Goal: Task Accomplishment & Management: Complete application form

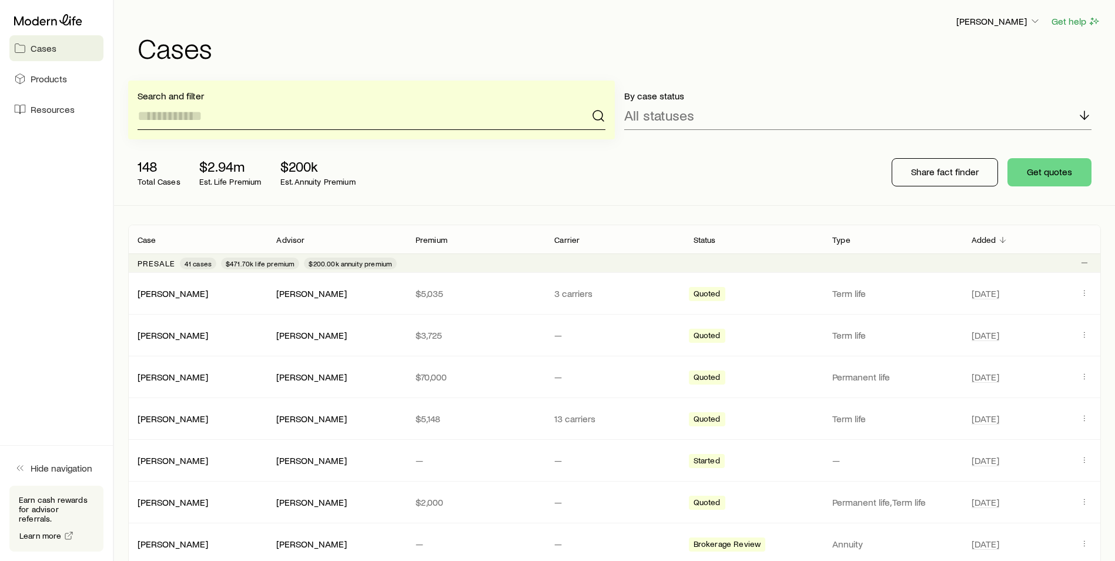
click at [245, 116] on input at bounding box center [372, 116] width 468 height 28
type input "********"
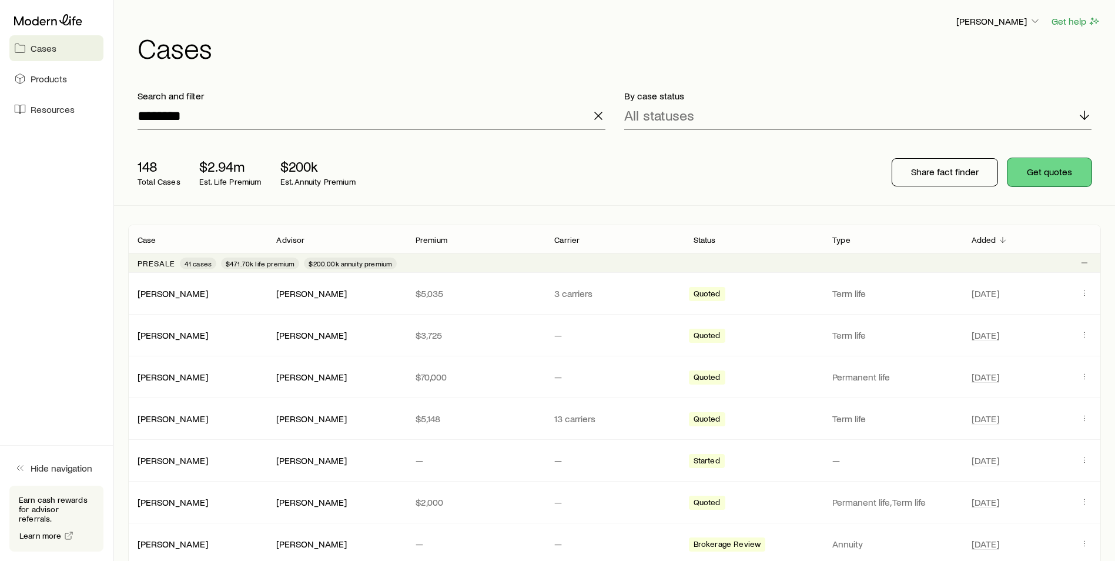
click at [1061, 175] on button "Get quotes" at bounding box center [1050, 172] width 84 height 28
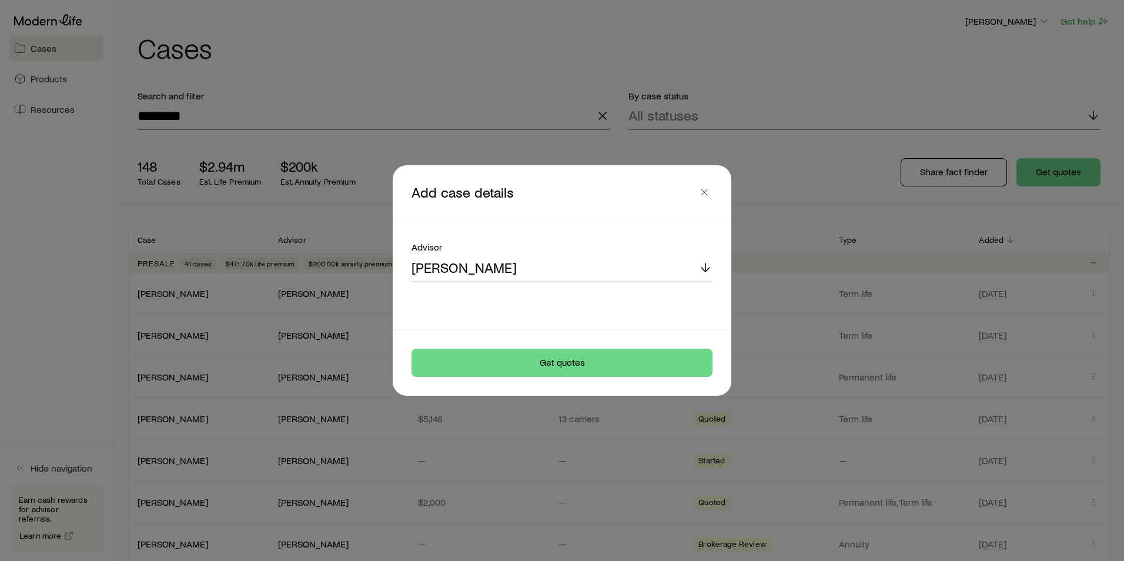
click at [706, 195] on button "button" at bounding box center [704, 192] width 16 height 16
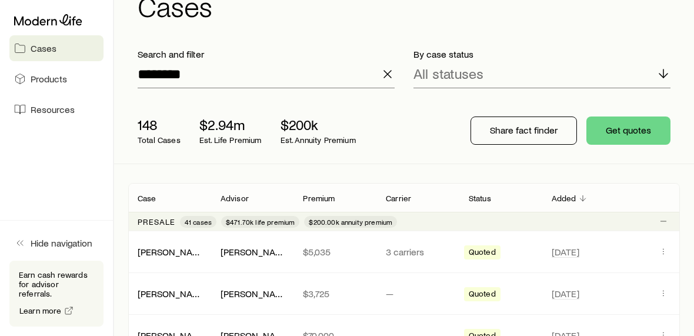
scroll to position [59, 0]
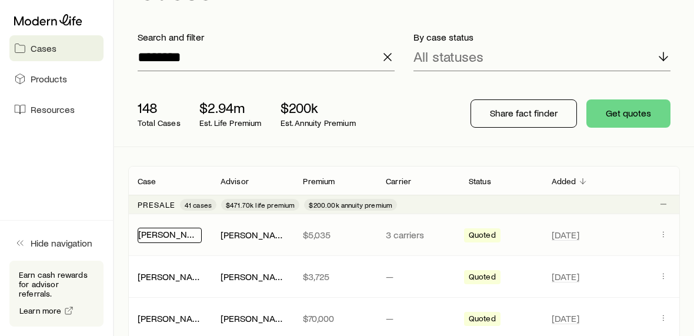
click at [166, 236] on link "[PERSON_NAME]" at bounding box center [173, 233] width 71 height 11
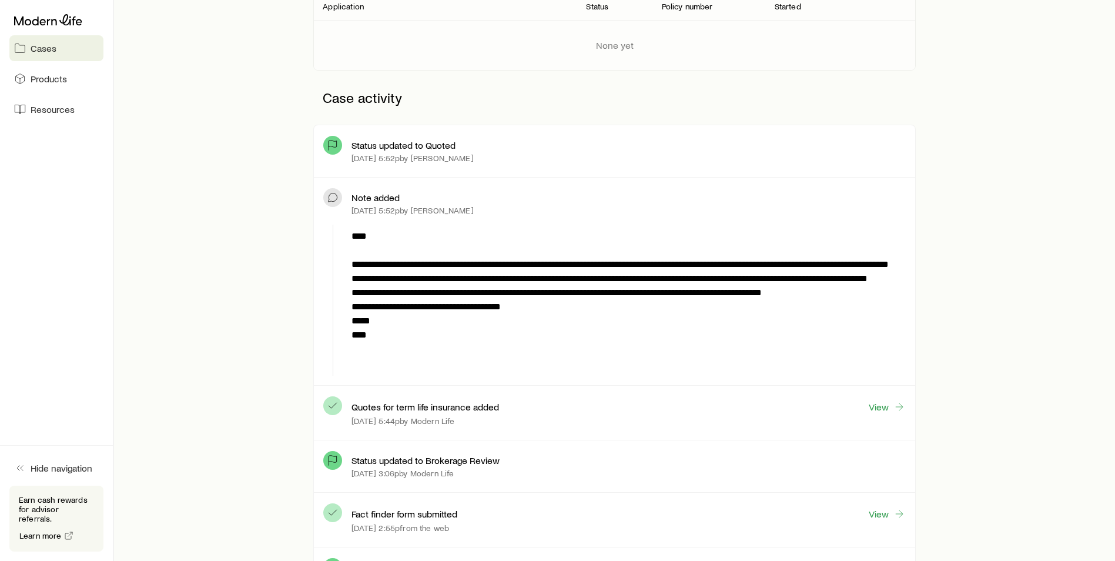
scroll to position [235, 0]
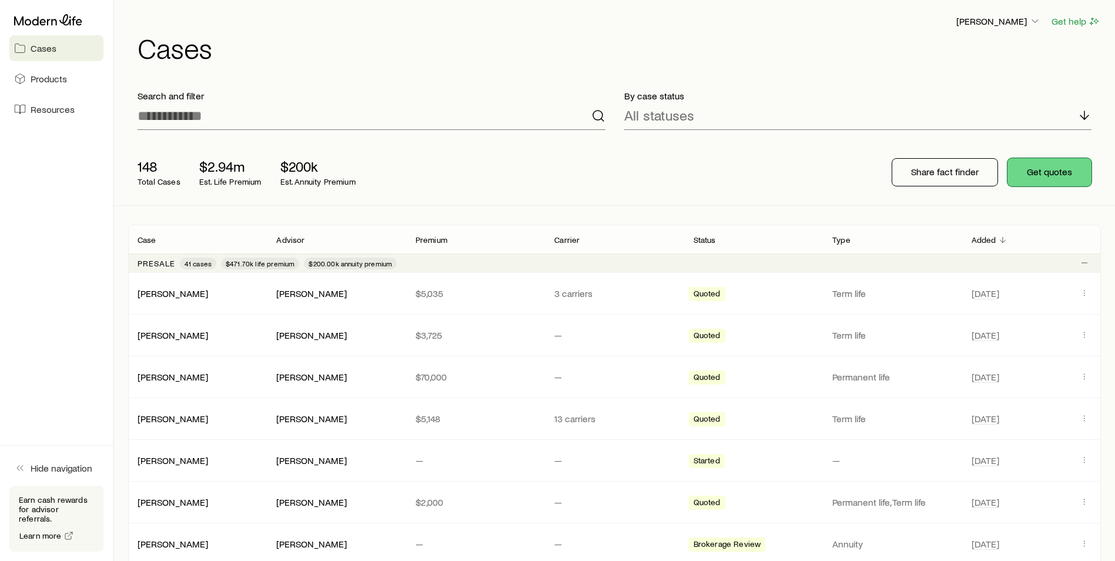
click at [1042, 175] on button "Get quotes" at bounding box center [1050, 172] width 84 height 28
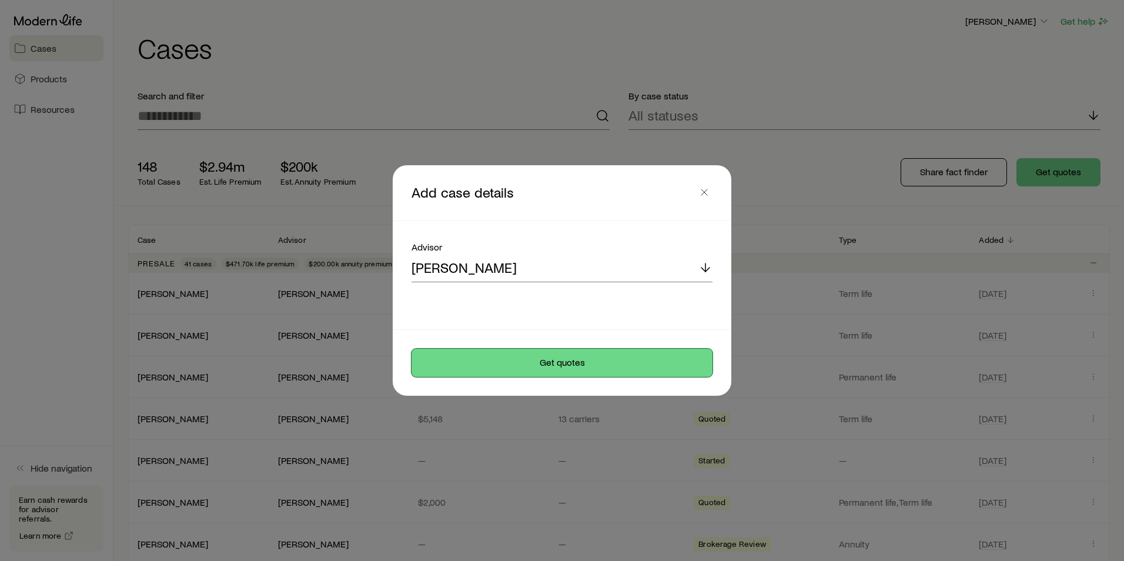
click at [571, 369] on button "Get quotes" at bounding box center [562, 363] width 301 height 28
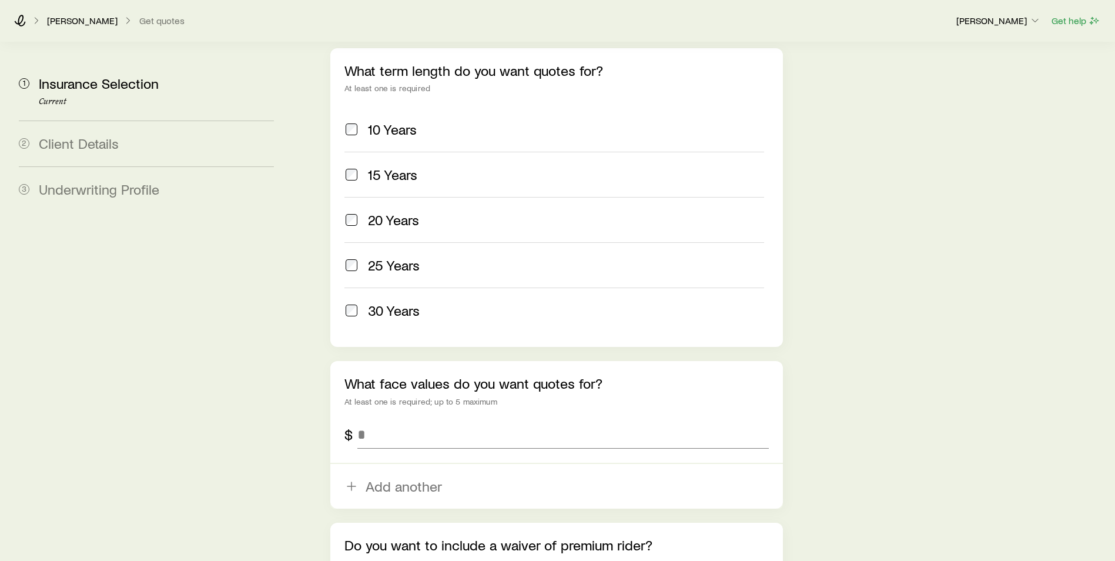
scroll to position [588, 0]
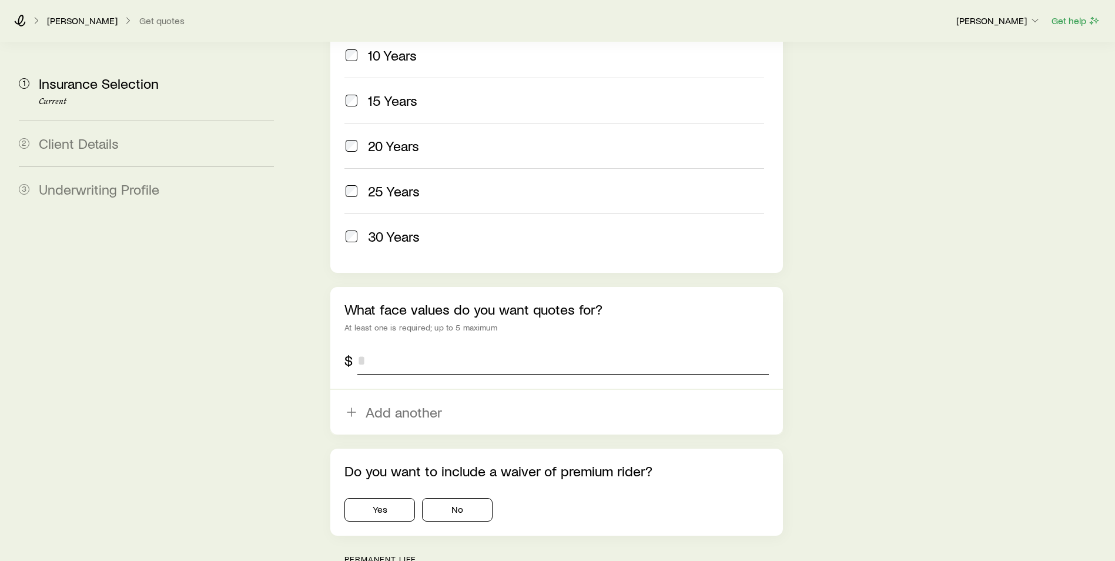
click at [379, 346] on input "tel" at bounding box center [563, 360] width 412 height 28
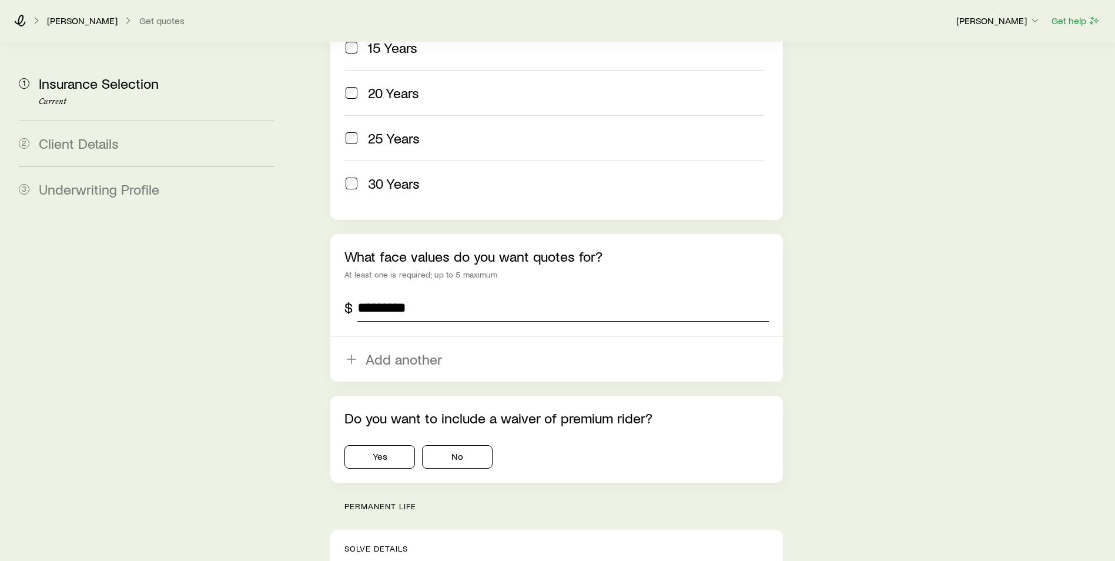
scroll to position [705, 0]
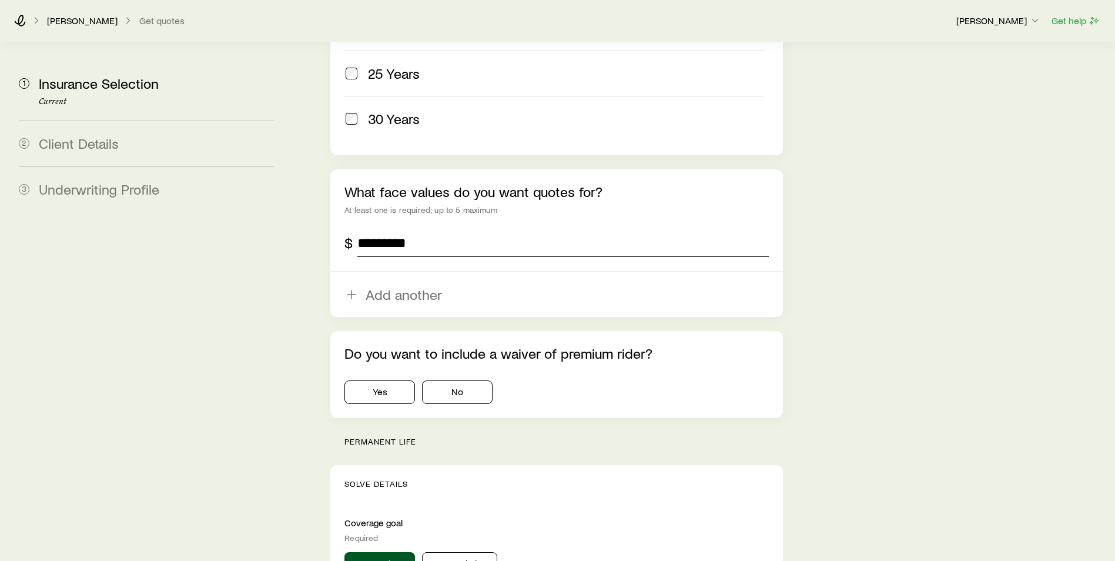
type input "*********"
click at [489, 380] on button "No" at bounding box center [457, 392] width 71 height 24
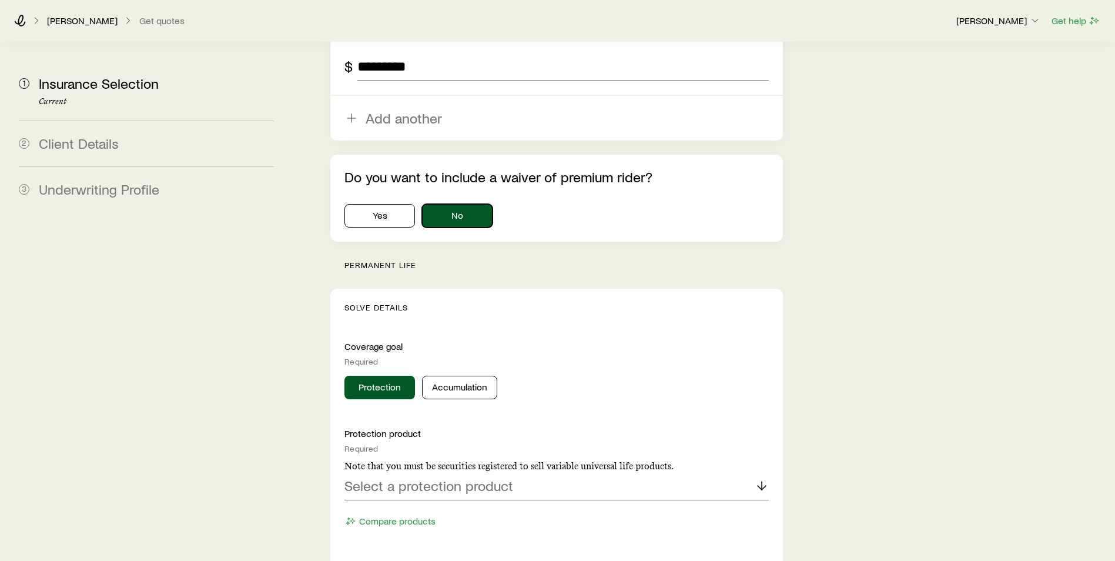
scroll to position [999, 0]
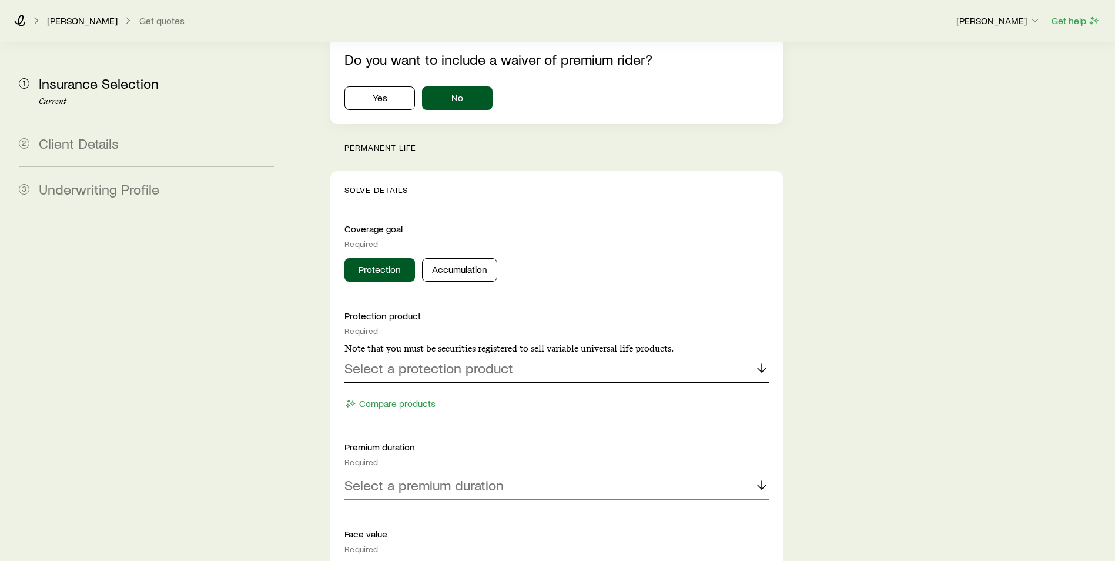
click at [451, 360] on p "Select a protection product" at bounding box center [428, 368] width 169 height 16
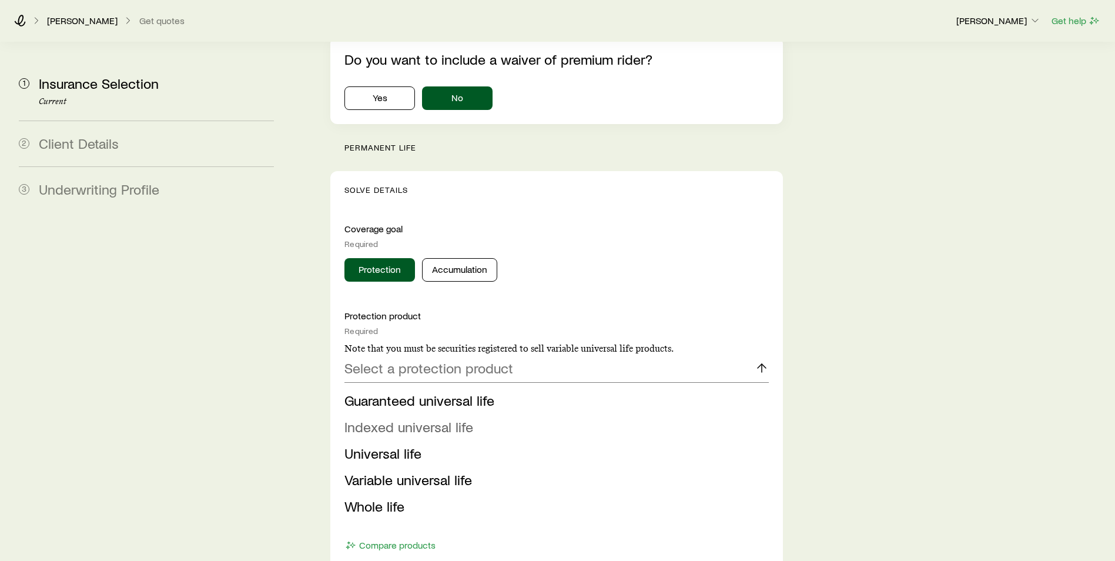
click at [438, 418] on span "Indexed universal life" at bounding box center [408, 426] width 129 height 17
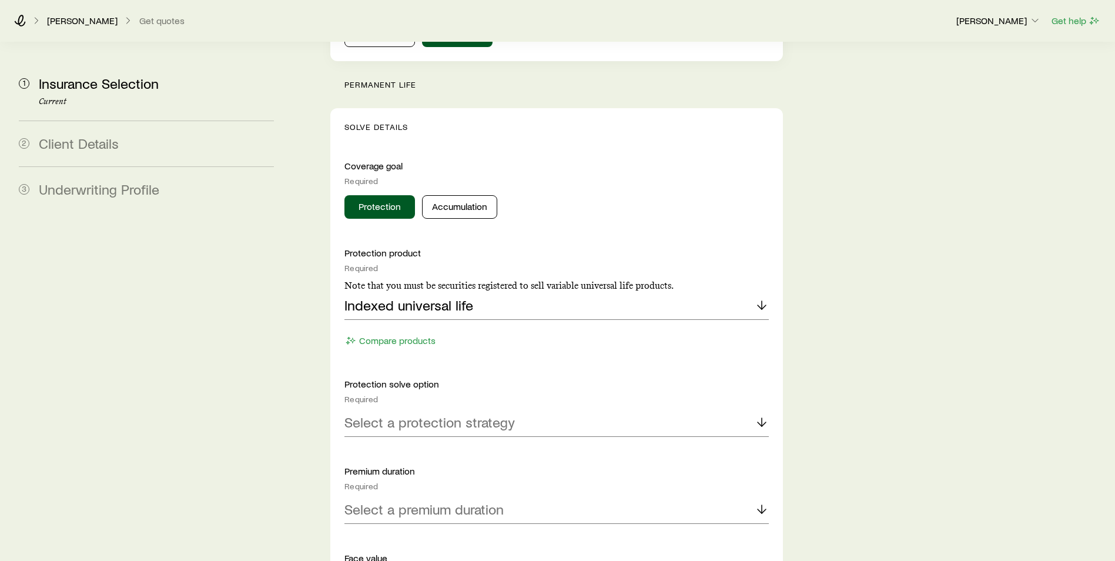
scroll to position [1117, 0]
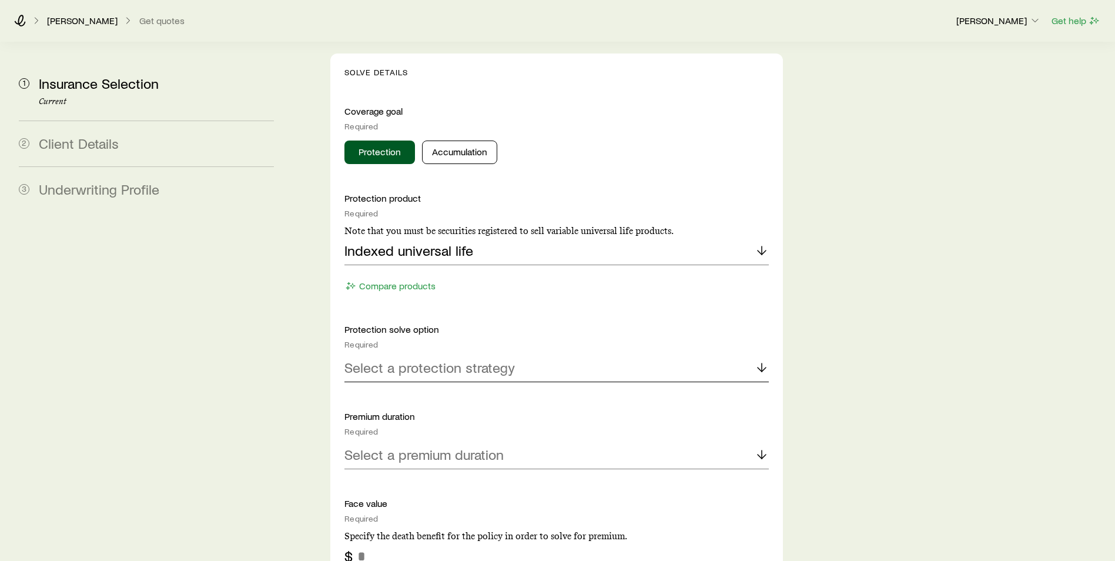
click at [441, 359] on p "Select a protection strategy" at bounding box center [429, 367] width 170 height 16
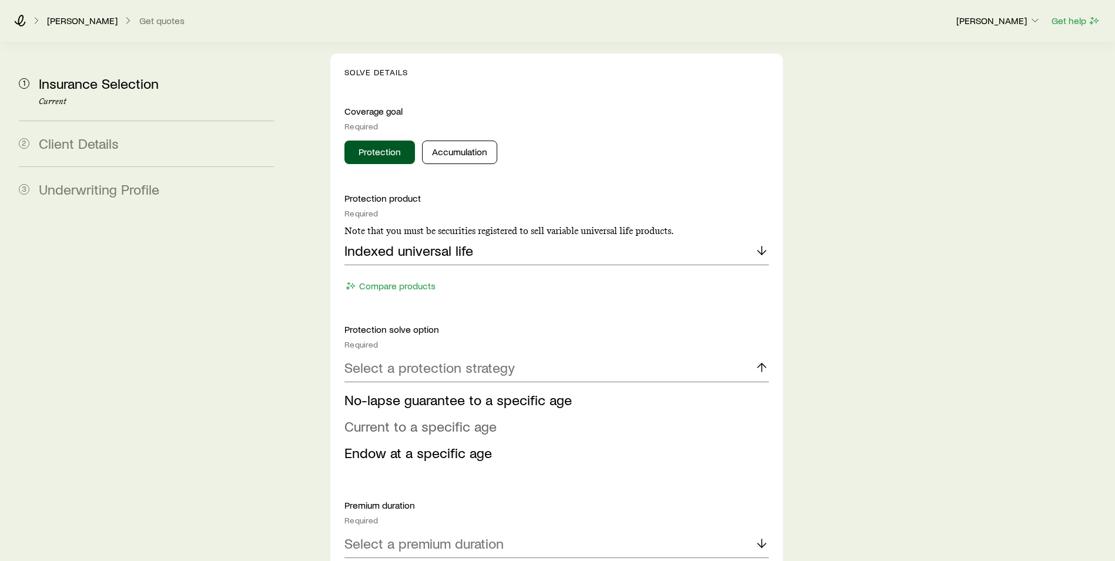
click at [439, 417] on span "Current to a specific age" at bounding box center [420, 425] width 152 height 17
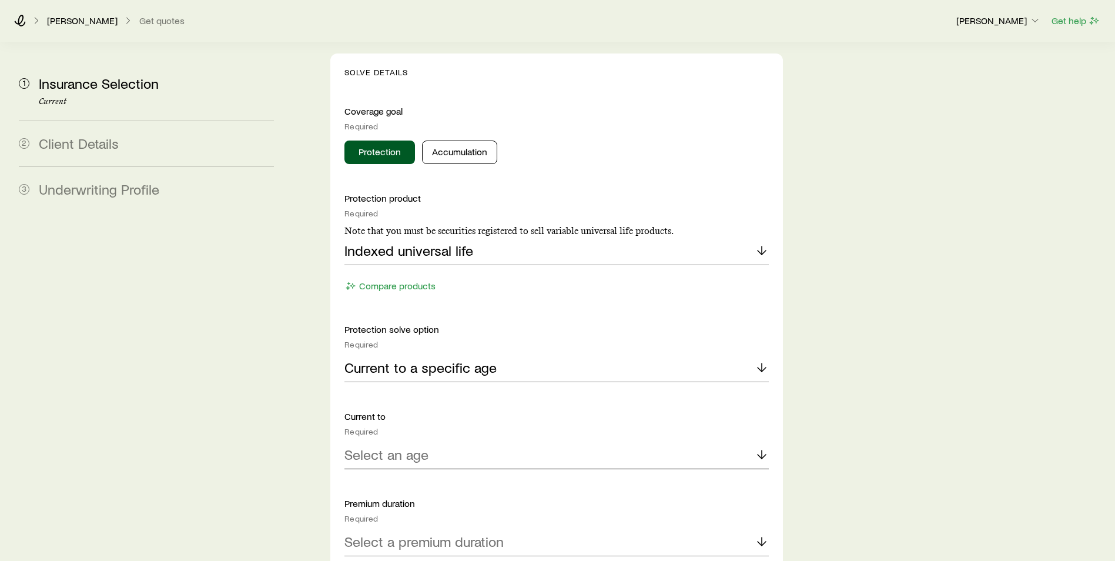
click at [430, 441] on div "Select an age" at bounding box center [556, 455] width 424 height 28
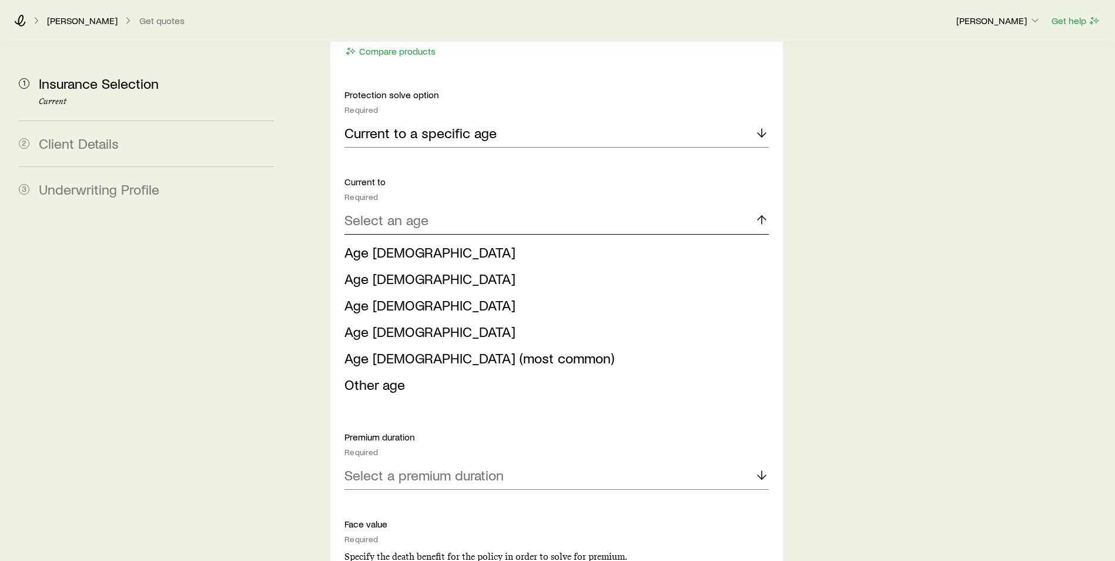
scroll to position [1352, 0]
click at [404, 349] on span "Age 121 (most common)" at bounding box center [479, 357] width 270 height 17
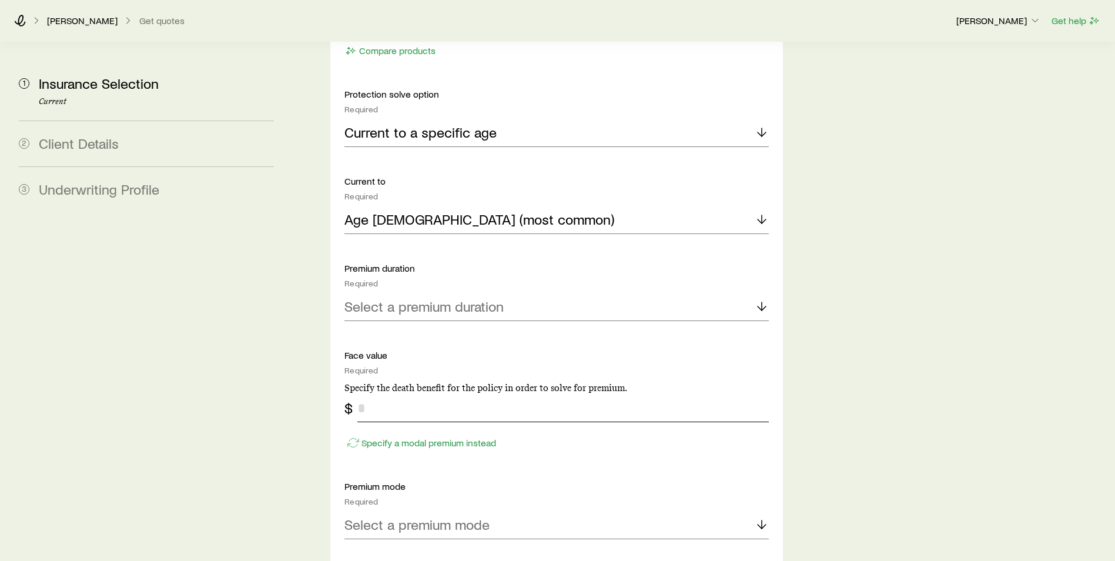
click at [396, 394] on input "tel" at bounding box center [563, 408] width 412 height 28
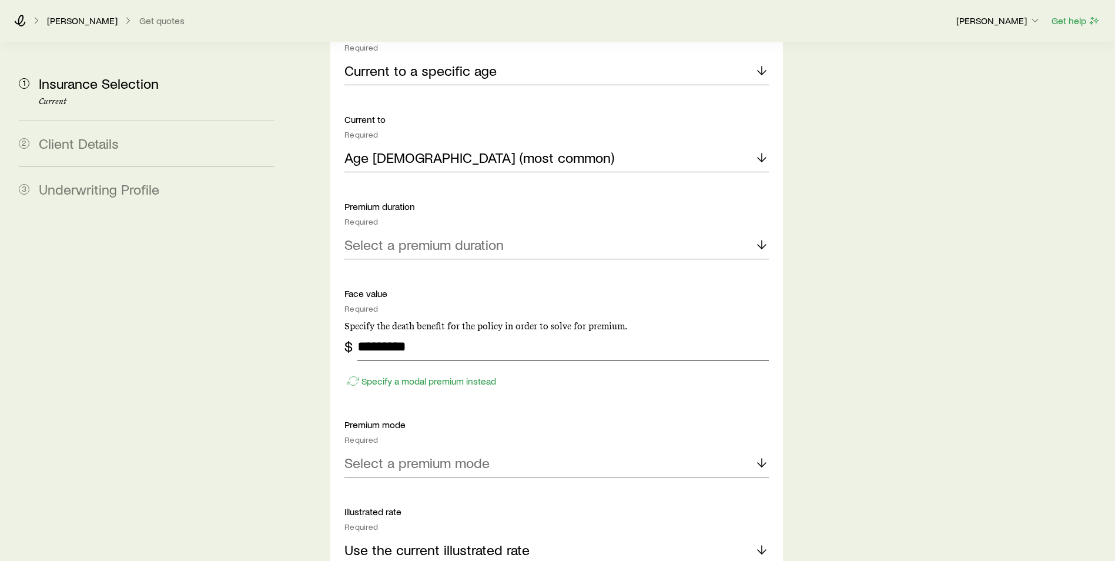
scroll to position [1528, 0]
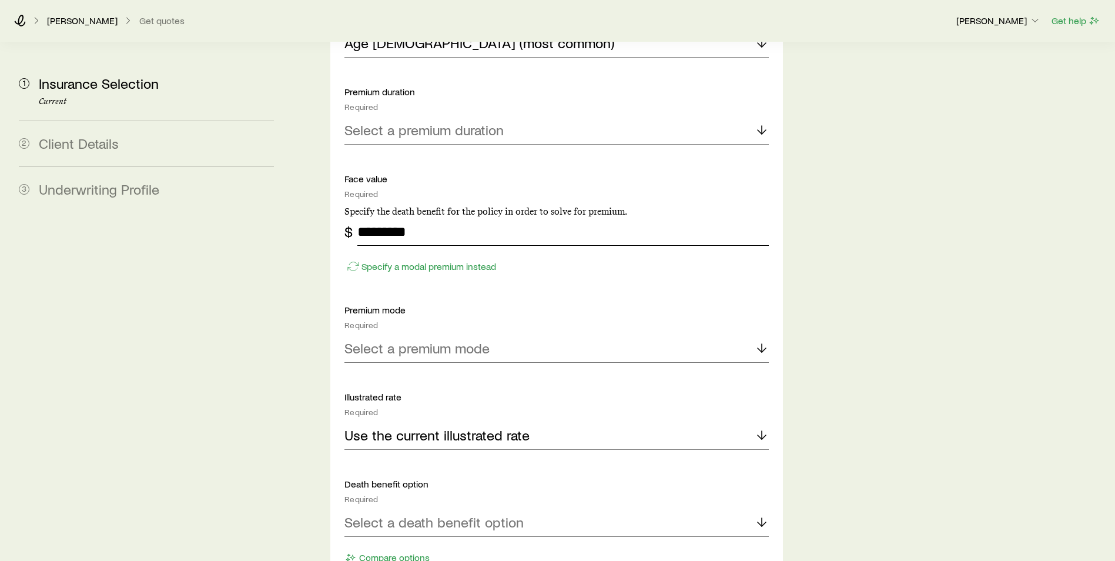
type input "*********"
click at [437, 340] on p "Select a premium mode" at bounding box center [416, 348] width 145 height 16
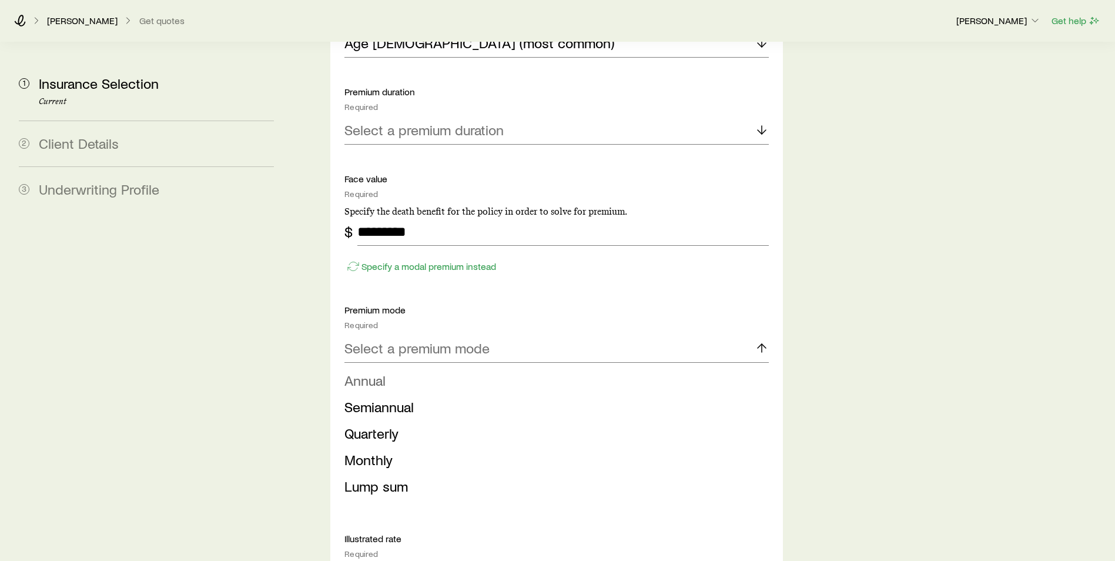
click at [407, 367] on li "Annual" at bounding box center [552, 380] width 417 height 26
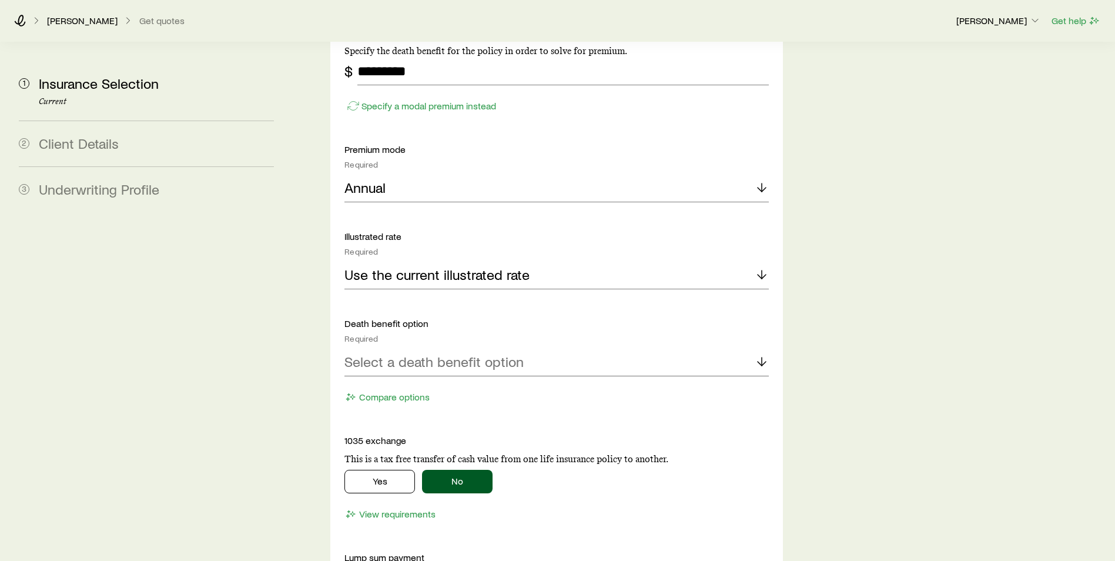
scroll to position [1705, 0]
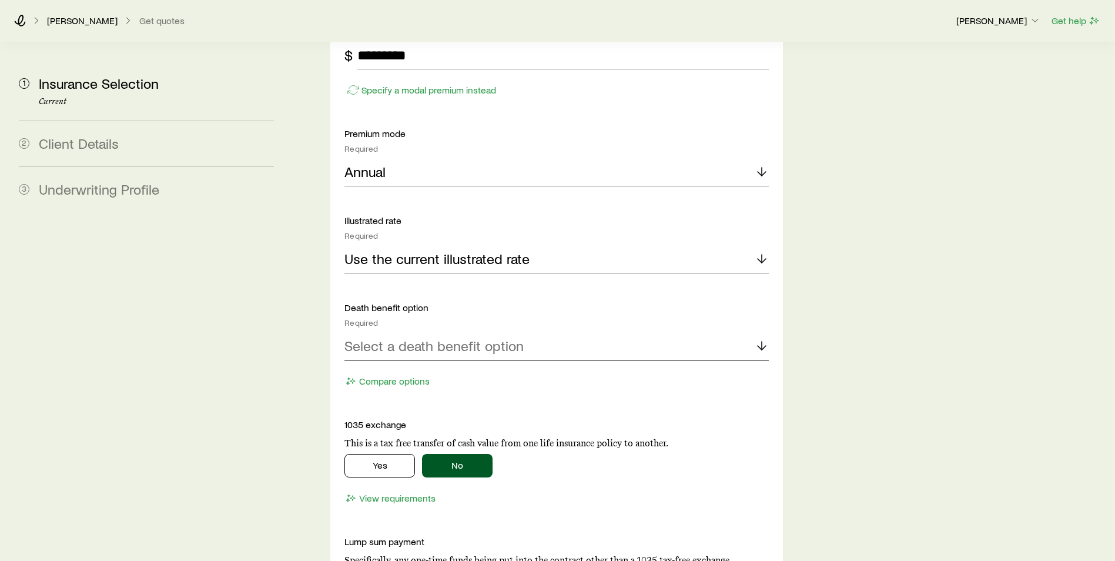
click at [407, 337] on p "Select a death benefit option" at bounding box center [433, 345] width 179 height 16
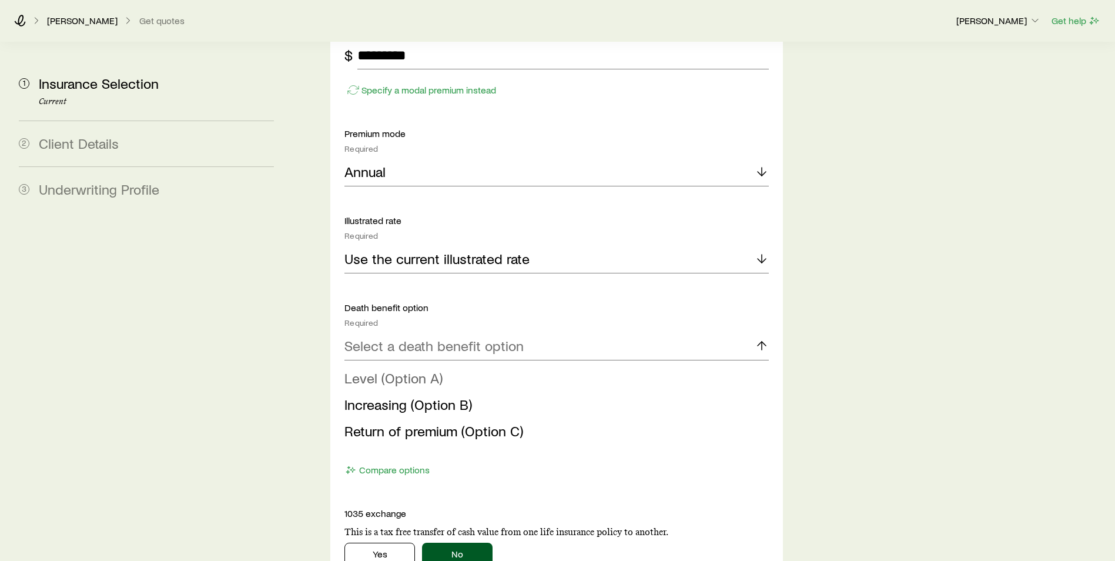
click at [403, 369] on span "Level (Option A)" at bounding box center [393, 377] width 98 height 17
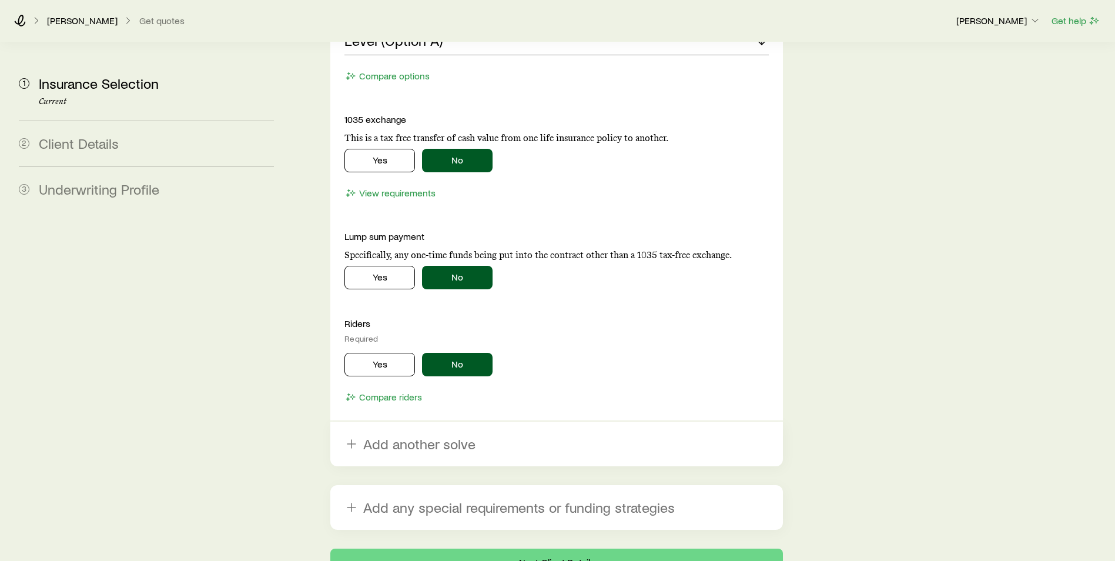
scroll to position [2073, 0]
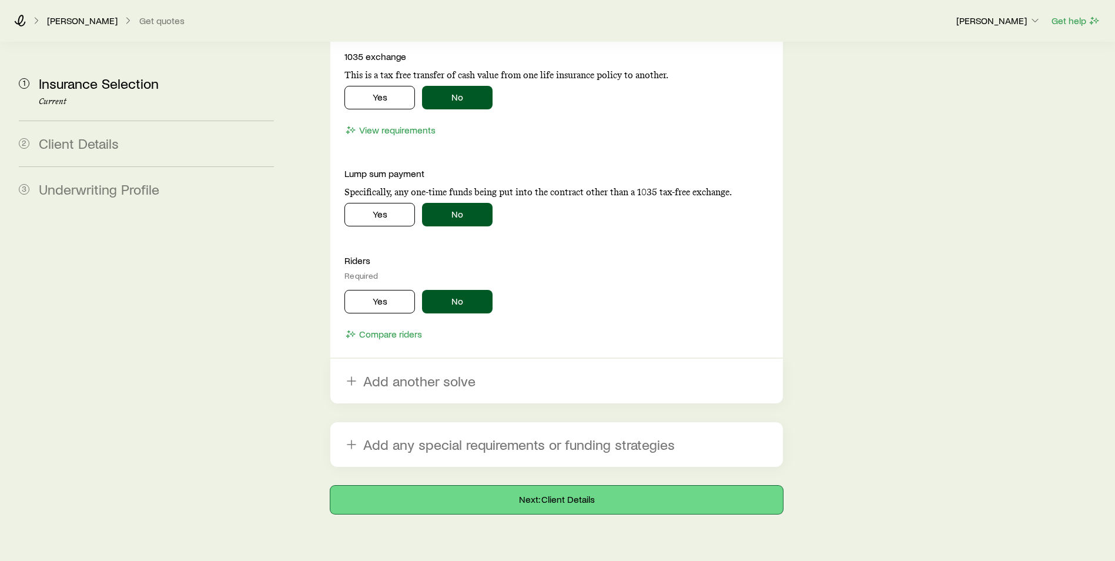
click at [442, 486] on button "Next: Client Details" at bounding box center [556, 500] width 453 height 28
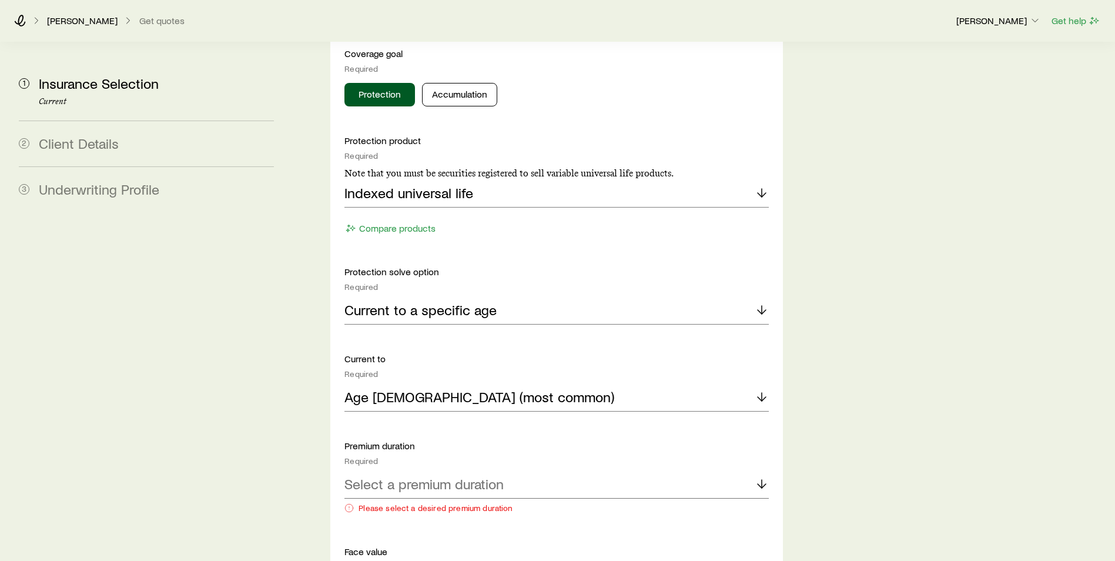
scroll to position [1293, 0]
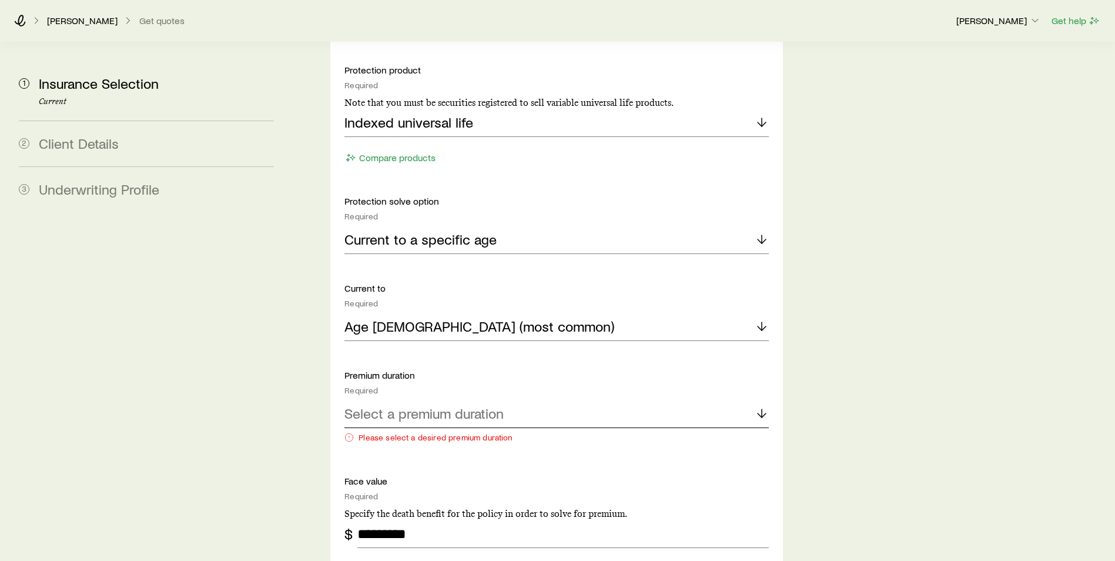
click at [417, 405] on p "Select a premium duration" at bounding box center [423, 413] width 159 height 16
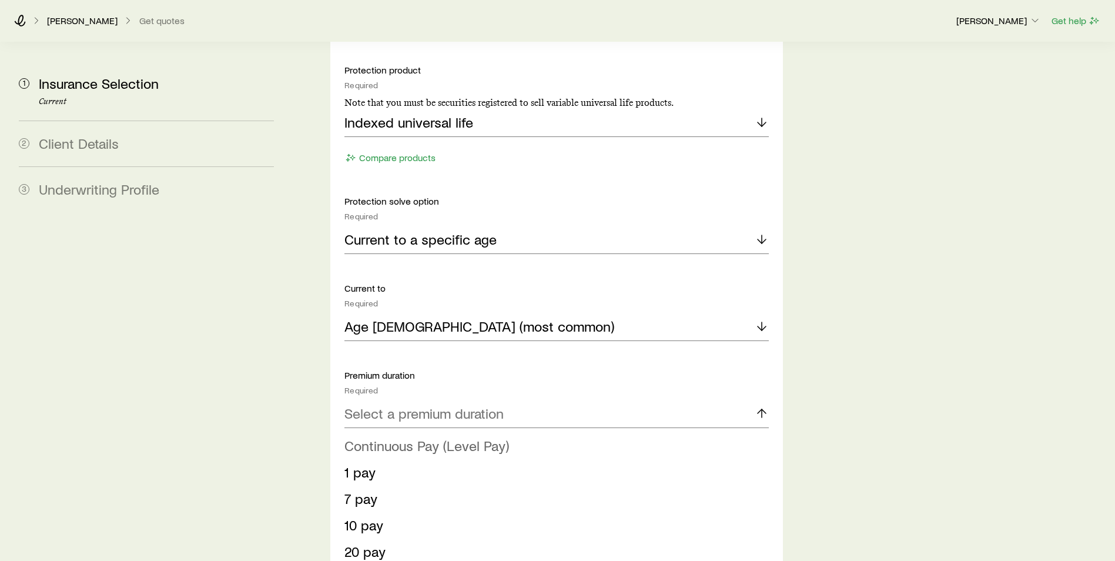
click at [403, 437] on span "Continuous Pay (Level Pay)" at bounding box center [426, 445] width 165 height 17
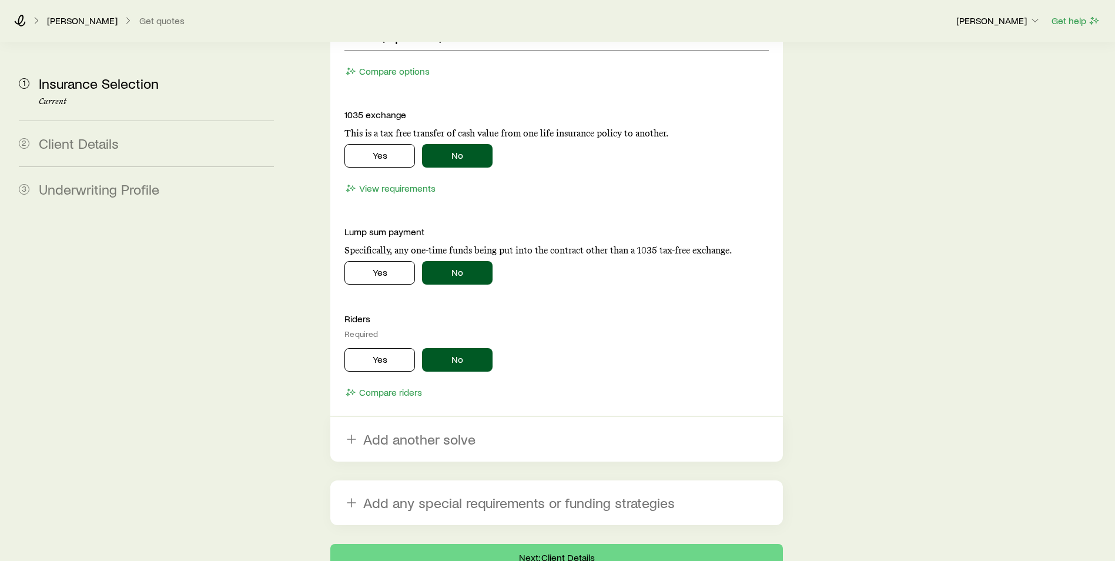
scroll to position [2121, 0]
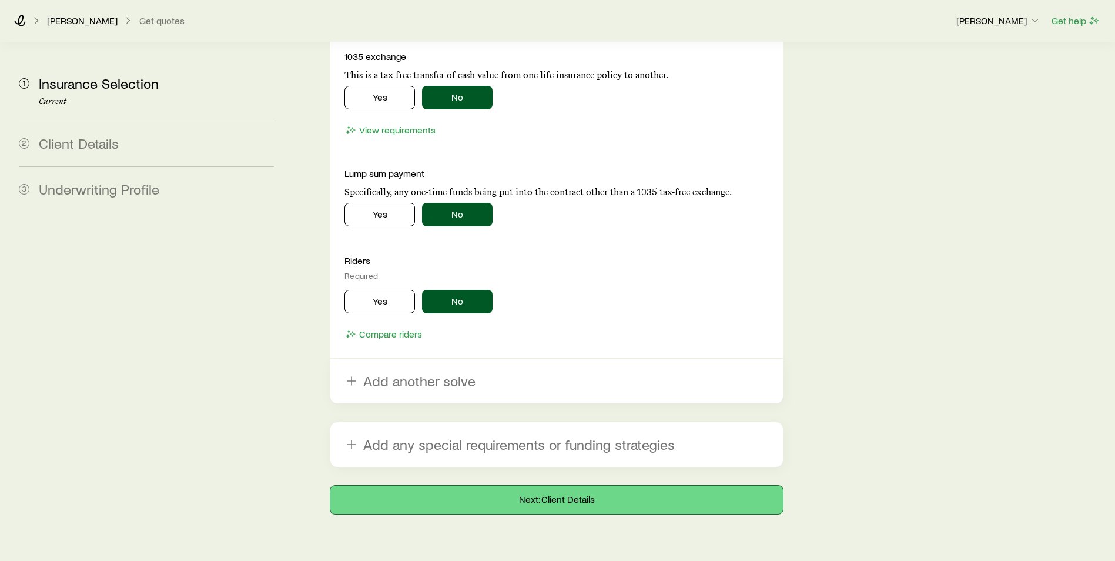
click at [396, 486] on button "Next: Client Details" at bounding box center [556, 500] width 453 height 28
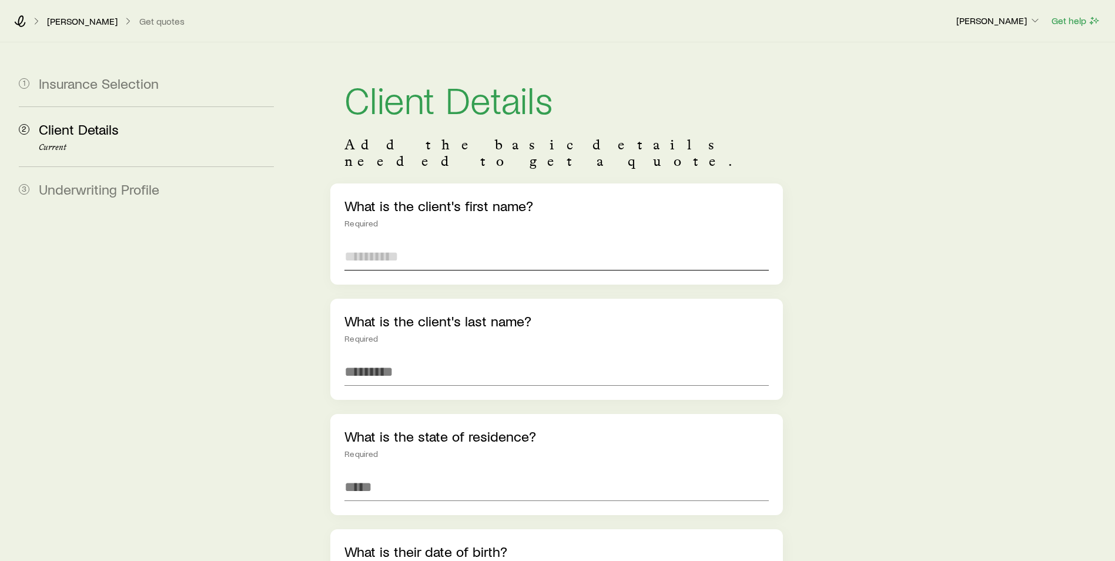
click at [367, 242] on input "text" at bounding box center [556, 256] width 424 height 28
type input "******"
type input "*******"
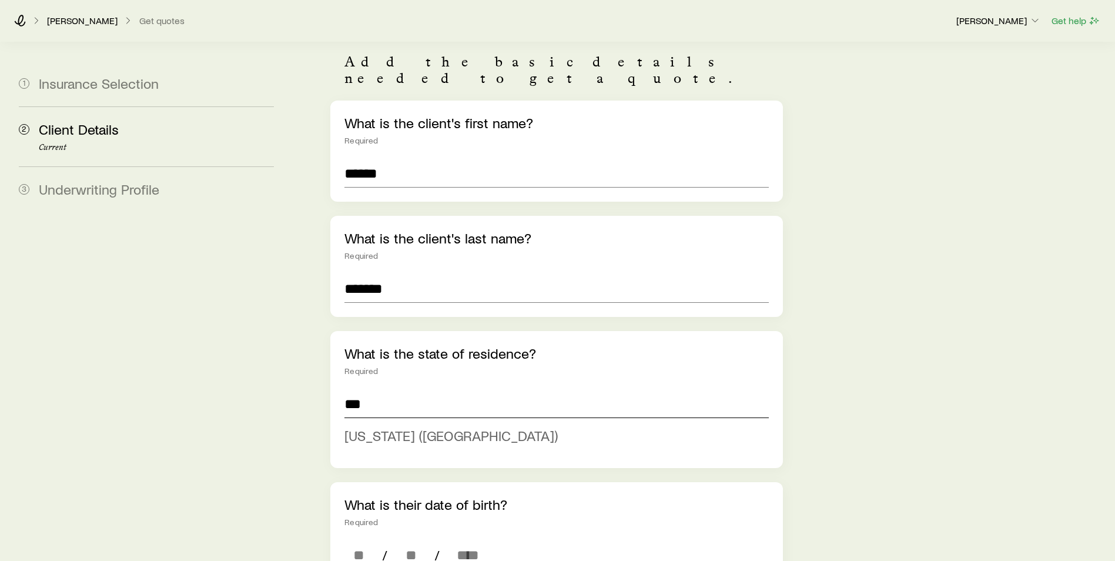
scroll to position [176, 0]
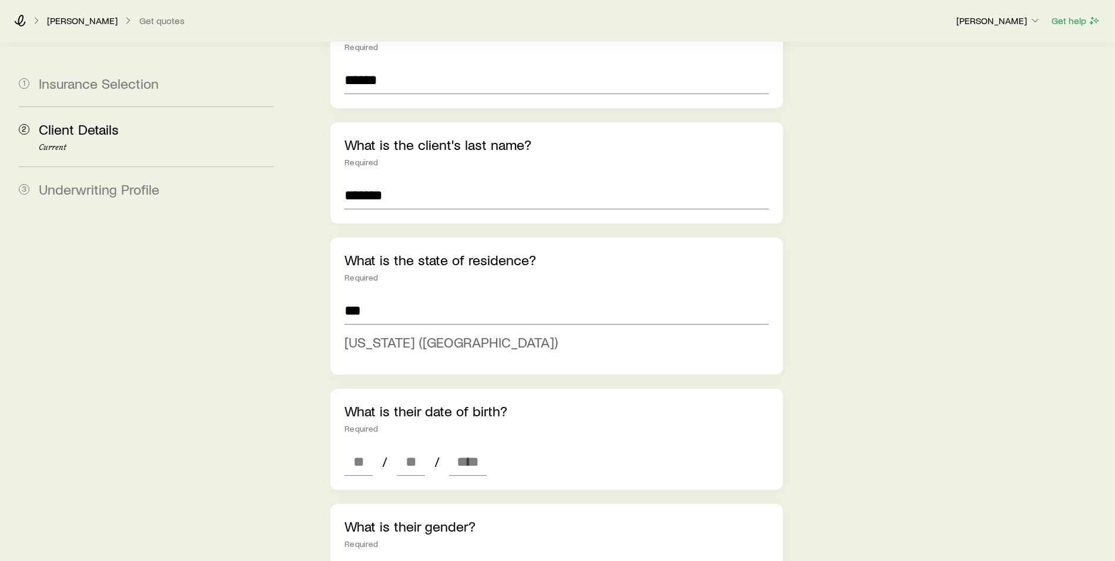
click at [374, 333] on span "Illinois (IL)" at bounding box center [450, 341] width 213 height 17
type input "**********"
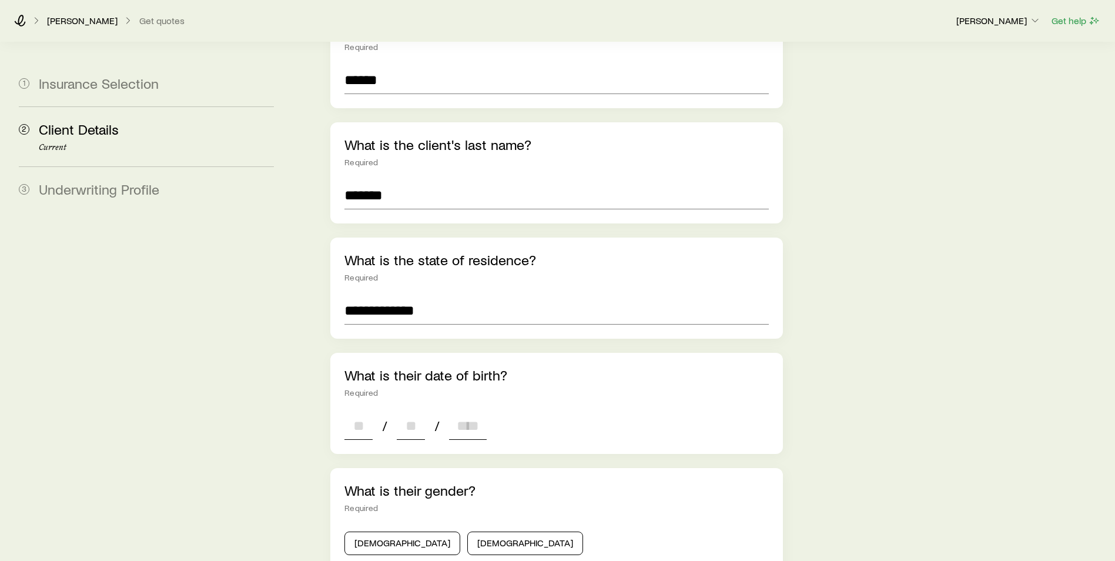
click at [363, 412] on input at bounding box center [358, 426] width 28 height 28
type input "**"
type input "****"
type input "*"
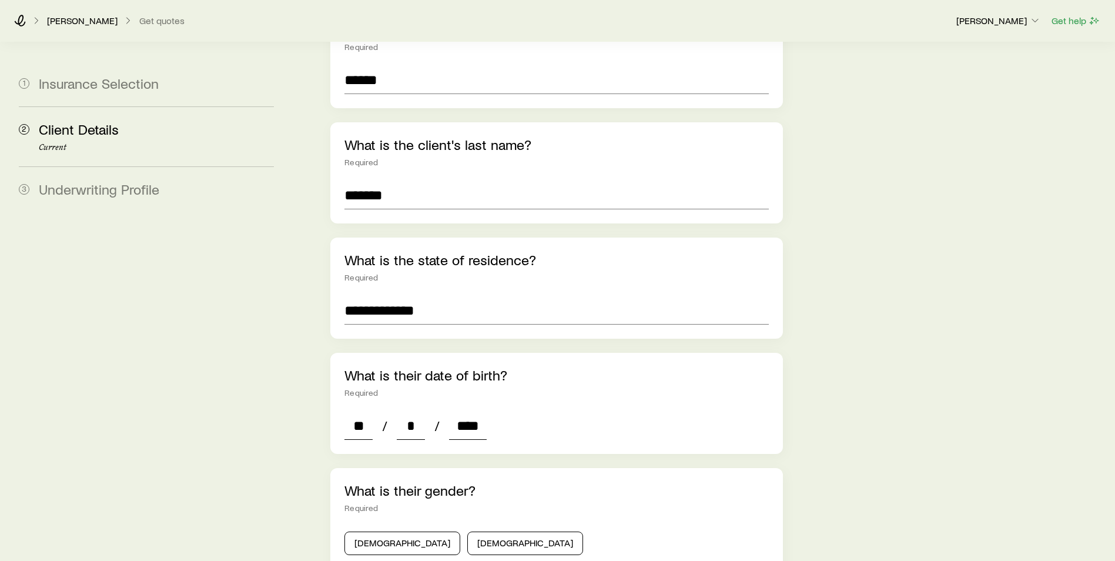
type input "****"
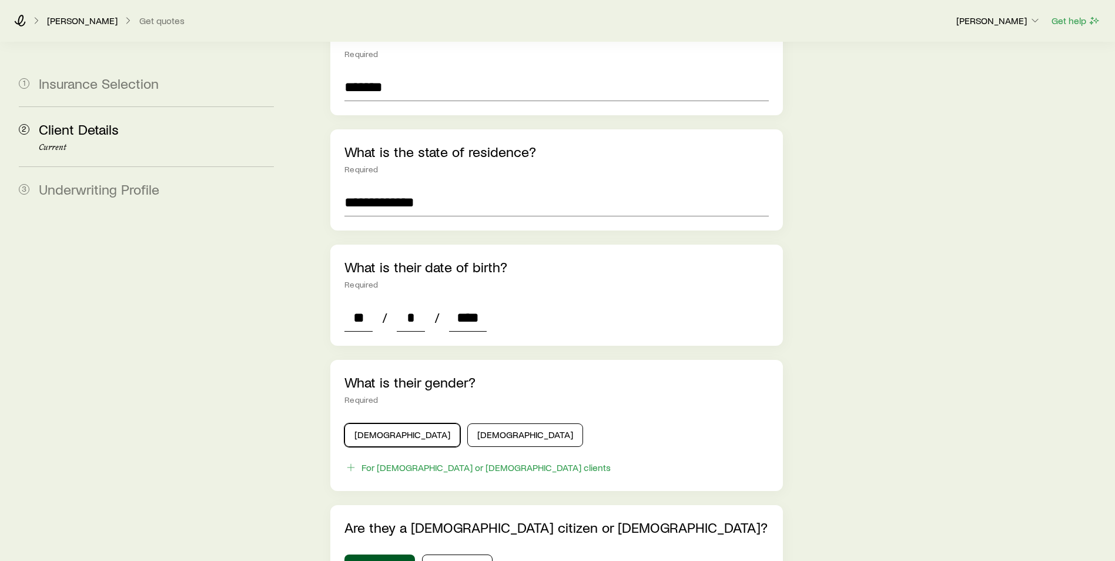
scroll to position [294, 0]
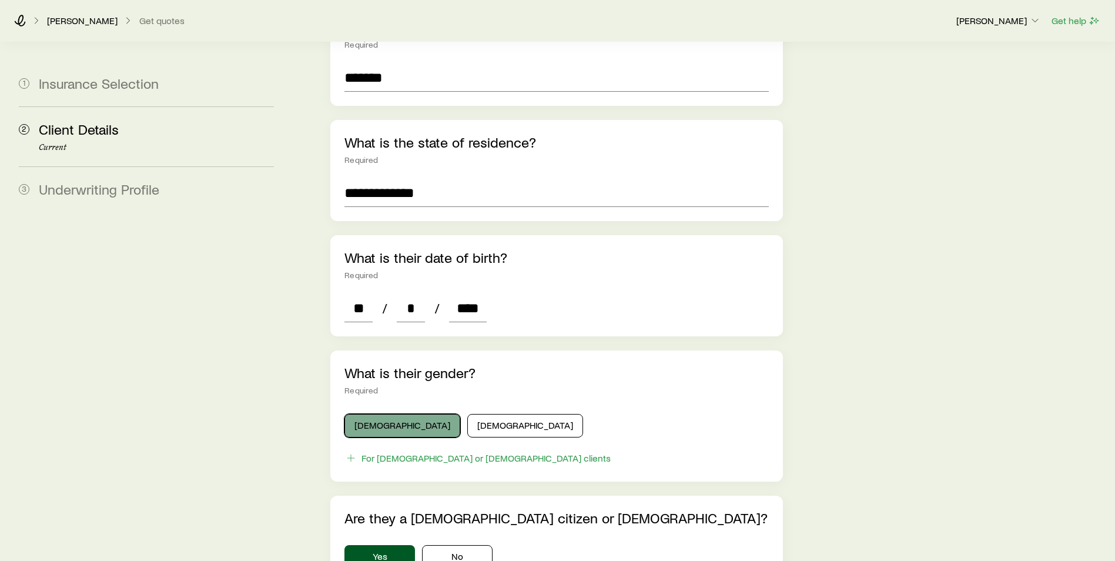
click at [383, 415] on button "Male" at bounding box center [402, 426] width 116 height 24
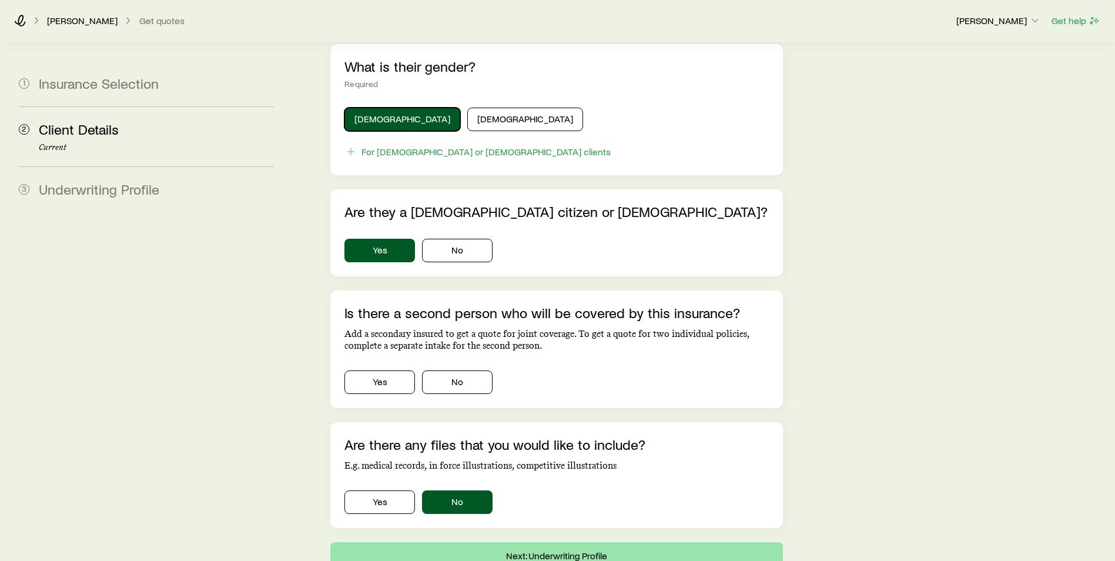
scroll to position [673, 0]
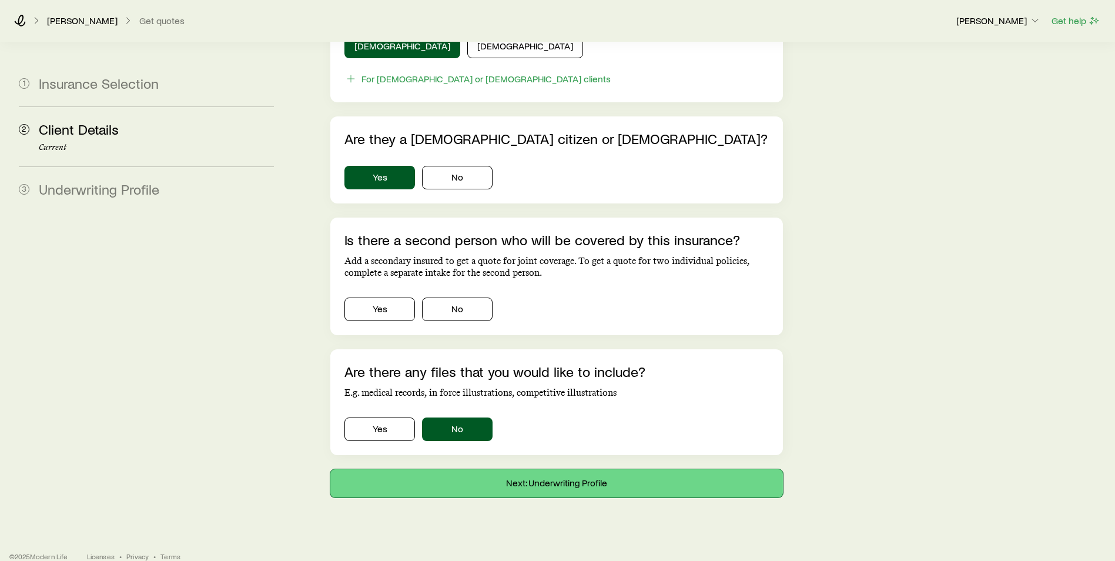
click at [427, 473] on button "Next: Underwriting Profile" at bounding box center [556, 483] width 453 height 28
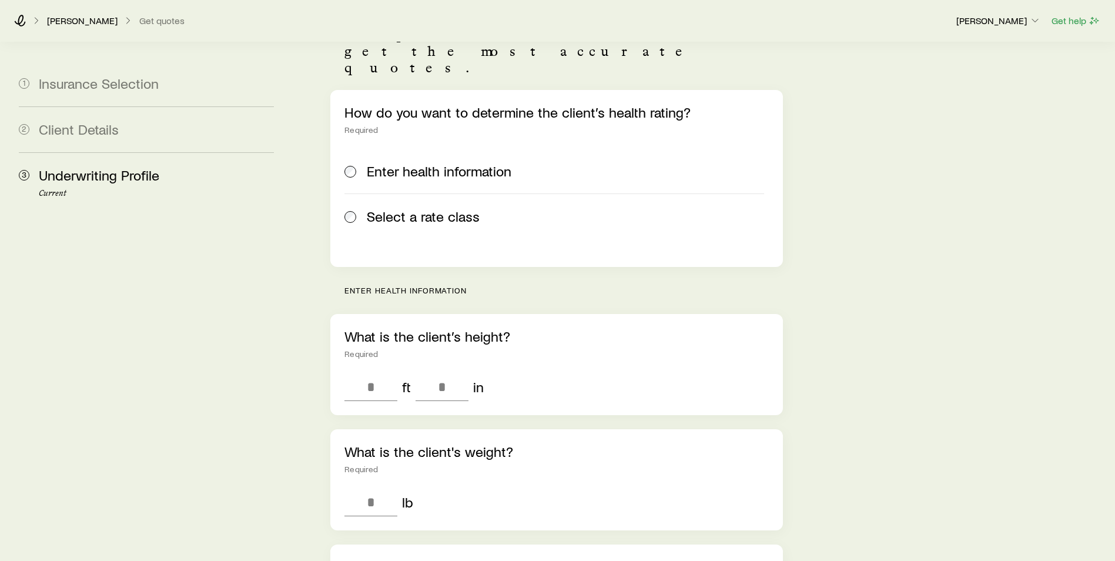
scroll to position [176, 0]
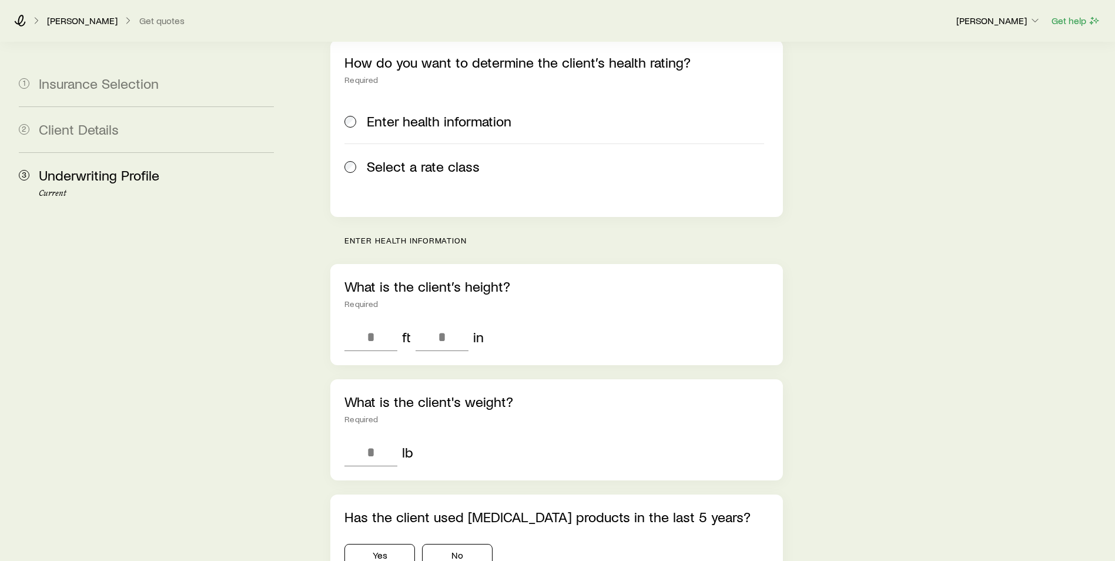
click at [366, 158] on div "Select a rate class" at bounding box center [554, 166] width 420 height 16
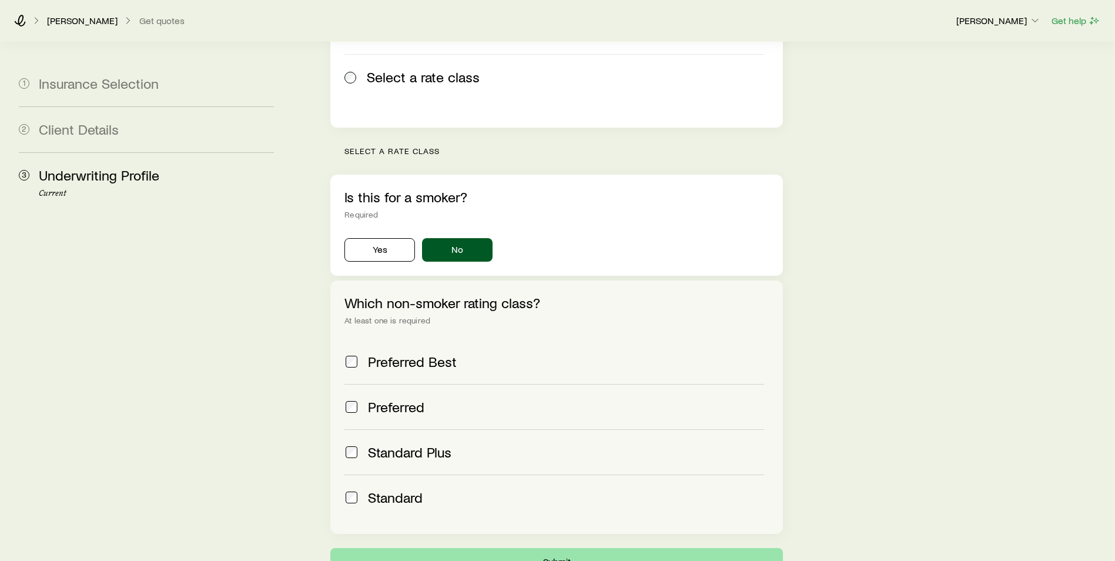
scroll to position [353, 0]
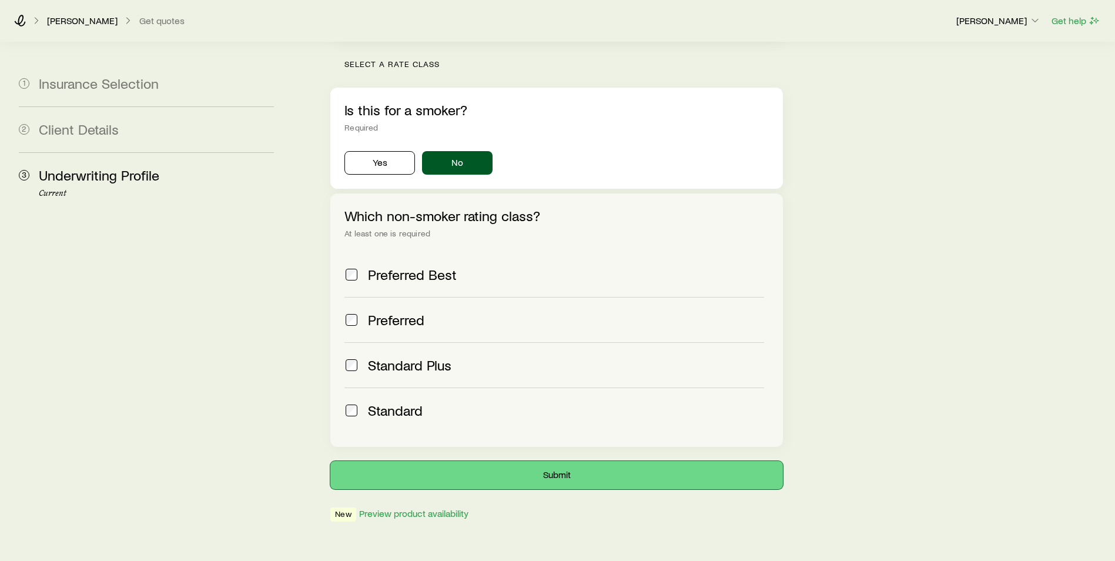
click at [543, 461] on button "Submit" at bounding box center [556, 475] width 453 height 28
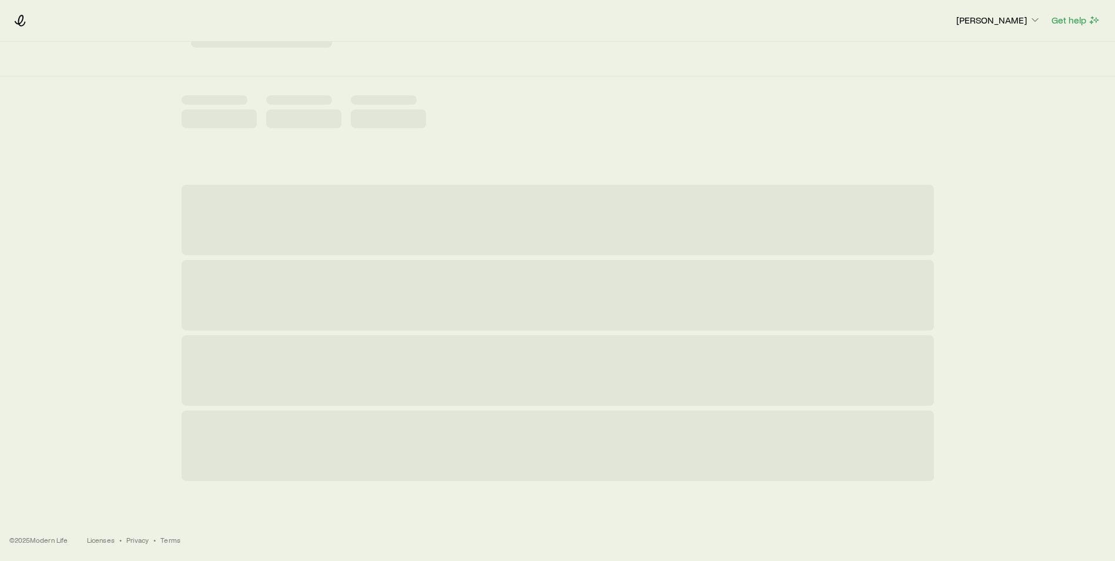
scroll to position [0, 0]
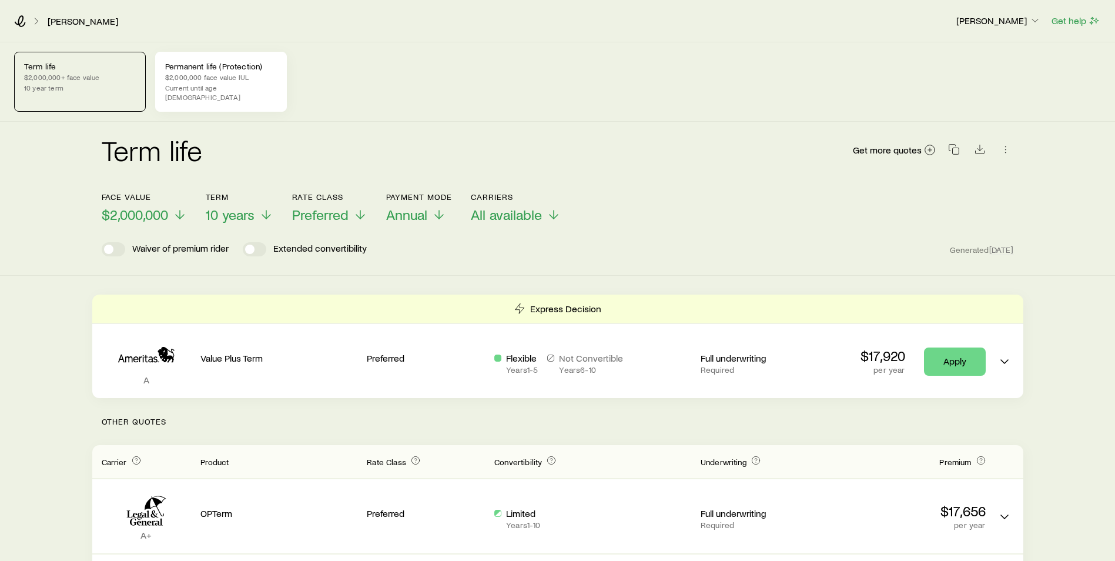
click at [220, 95] on div "Permanent life (Protection) $2,000,000 face value IUL Current until age 121" at bounding box center [221, 82] width 132 height 60
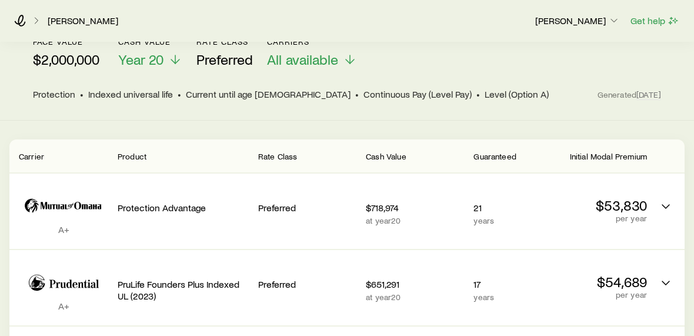
scroll to position [176, 0]
